Goal: Find specific fact: Locate a discrete piece of known information

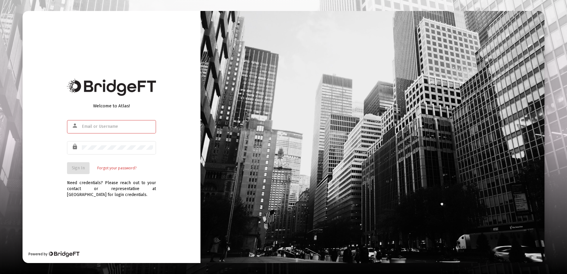
type input "[PERSON_NAME][EMAIL_ADDRESS][DOMAIN_NAME]"
click at [55, 161] on div "Welcome to Atlas! person [PERSON_NAME][EMAIL_ADDRESS][DOMAIN_NAME] lock Sign In…" at bounding box center [112, 137] width 178 height 252
click at [75, 167] on span "Sign In" at bounding box center [78, 167] width 13 height 5
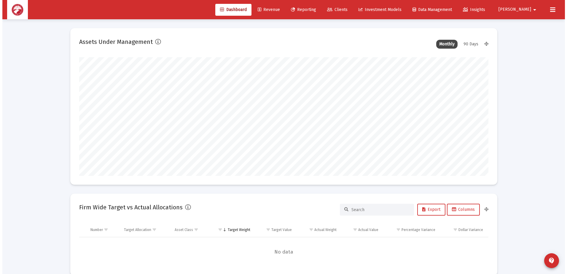
scroll to position [119, 220]
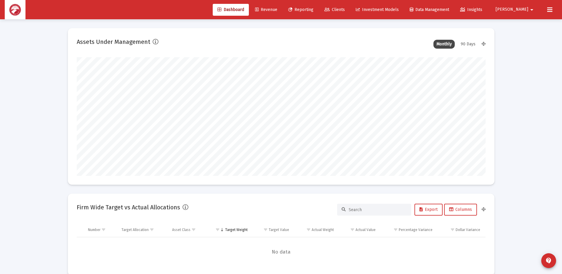
click at [345, 12] on span "Clients" at bounding box center [335, 9] width 20 height 5
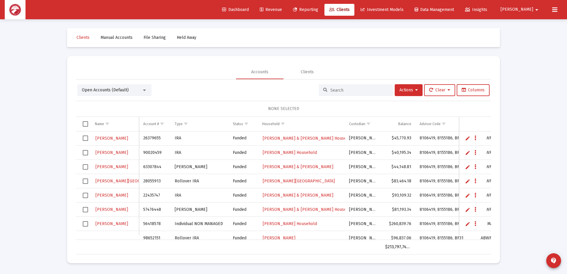
click at [339, 89] on input at bounding box center [359, 90] width 58 height 5
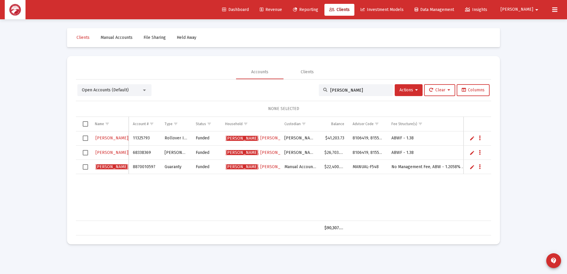
type input "[PERSON_NAME]"
drag, startPoint x: 148, startPoint y: 138, endPoint x: 133, endPoint y: 139, distance: 14.9
click at [133, 139] on td "11325793" at bounding box center [144, 138] width 31 height 14
copy td "11325793"
